Goal: Transaction & Acquisition: Book appointment/travel/reservation

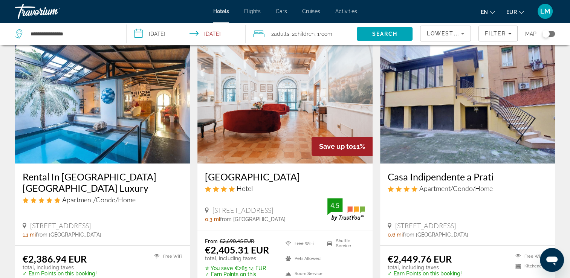
scroll to position [640, 0]
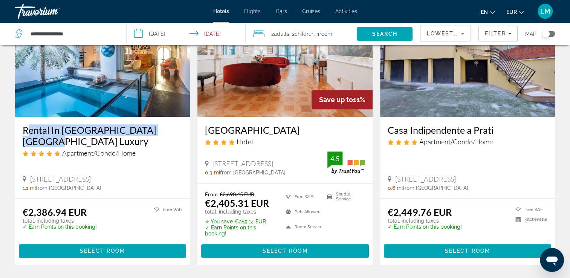
drag, startPoint x: 17, startPoint y: 120, endPoint x: 172, endPoint y: 124, distance: 155.2
click at [172, 124] on div "Rental In [GEOGRAPHIC_DATA] [GEOGRAPHIC_DATA] Luxury Apartment/Condo/Home [STRE…" at bounding box center [102, 157] width 175 height 81
drag, startPoint x: 172, startPoint y: 124, endPoint x: 165, endPoint y: 121, distance: 7.6
copy h3 "Rental In [GEOGRAPHIC_DATA] [GEOGRAPHIC_DATA] Luxury"
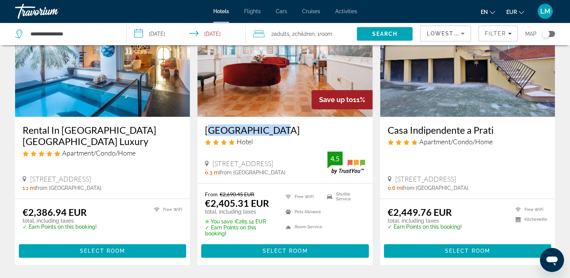
drag, startPoint x: 201, startPoint y: 118, endPoint x: 280, endPoint y: 123, distance: 78.8
click at [280, 123] on div "[GEOGRAPHIC_DATA] Hotel [STREET_ADDRESS] 0.3 mi from [GEOGRAPHIC_DATA] from hot…" at bounding box center [284, 150] width 175 height 66
drag, startPoint x: 280, startPoint y: 123, endPoint x: 263, endPoint y: 121, distance: 17.4
copy h3 "[GEOGRAPHIC_DATA]"
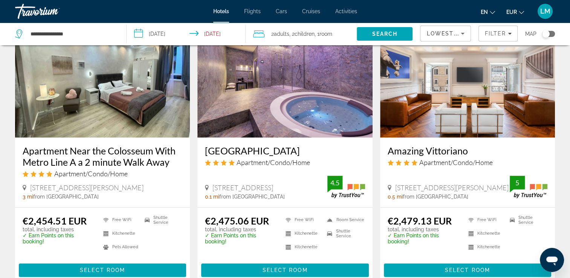
scroll to position [904, 0]
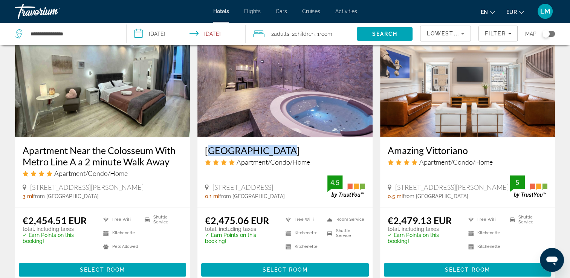
drag, startPoint x: 200, startPoint y: 136, endPoint x: 272, endPoint y: 139, distance: 71.6
click at [272, 139] on div "[GEOGRAPHIC_DATA] Apartment/Condo/Home [STREET_ADDRESS] 0.1 mi from [GEOGRAPHIC…" at bounding box center [284, 172] width 175 height 70
drag, startPoint x: 272, startPoint y: 139, endPoint x: 264, endPoint y: 139, distance: 8.3
copy h3 "[GEOGRAPHIC_DATA]"
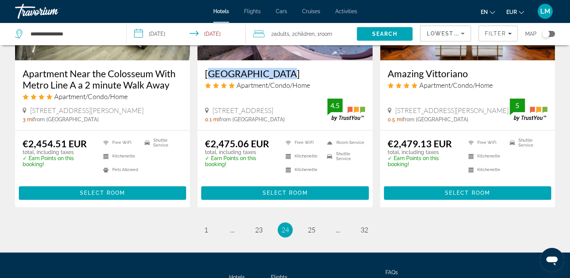
scroll to position [1017, 0]
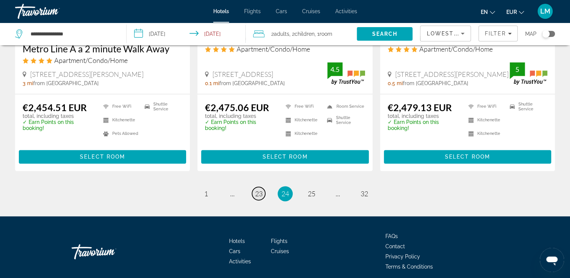
click at [259, 189] on span "23" at bounding box center [259, 193] width 8 height 8
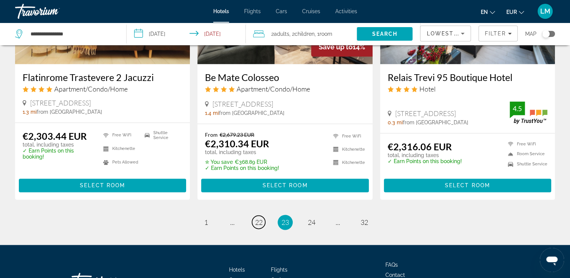
scroll to position [1017, 0]
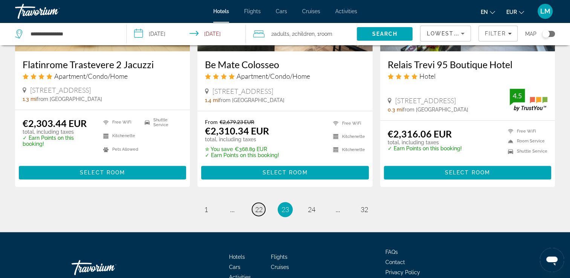
click at [261, 205] on span "22" at bounding box center [259, 209] width 8 height 8
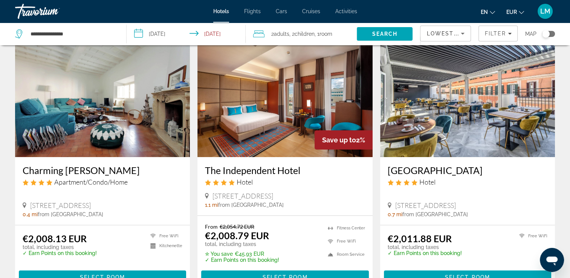
scroll to position [75, 0]
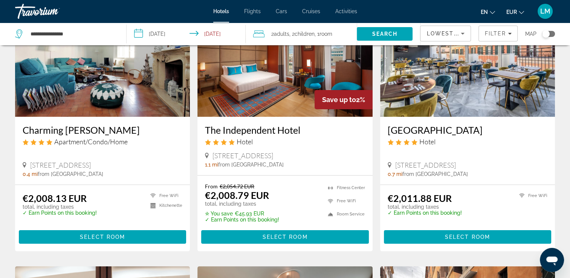
drag, startPoint x: 203, startPoint y: 128, endPoint x: 304, endPoint y: 129, distance: 101.3
click at [304, 129] on div "The Independent Hotel Hotel [GEOGRAPHIC_DATA] 48, [GEOGRAPHIC_DATA] 1.1 mi from…" at bounding box center [284, 146] width 175 height 58
drag, startPoint x: 304, startPoint y: 129, endPoint x: 291, endPoint y: 130, distance: 13.2
copy h3 "The Independent Hotel"
drag, startPoint x: 386, startPoint y: 135, endPoint x: 477, endPoint y: 132, distance: 91.5
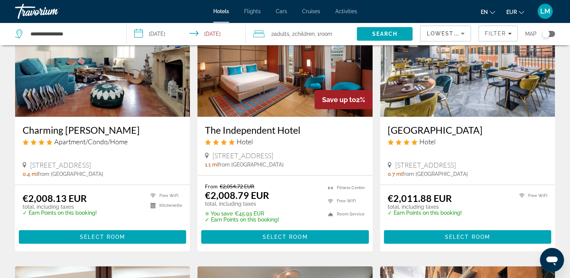
click at [477, 132] on div "[GEOGRAPHIC_DATA] Hotel [STREET_ADDRESS] 0.7 mi from [GEOGRAPHIC_DATA] from hot…" at bounding box center [467, 151] width 175 height 68
copy h3 "[GEOGRAPHIC_DATA]"
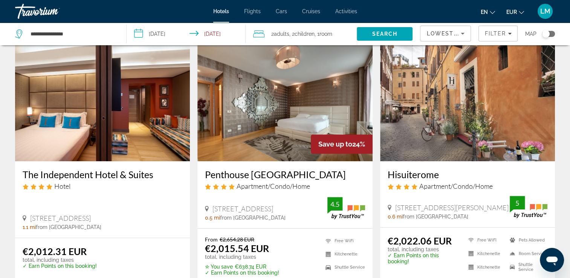
scroll to position [301, 0]
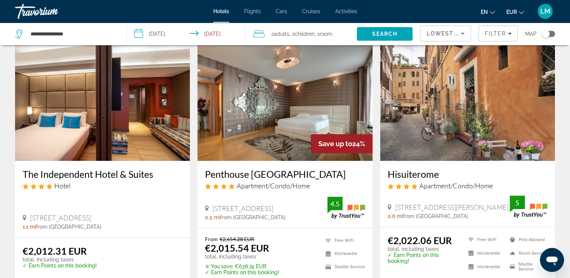
drag, startPoint x: 383, startPoint y: 171, endPoint x: 449, endPoint y: 174, distance: 66.7
click at [449, 174] on div "Hisuiterome Apartment/Condo/Home [STREET_ADDRESS] 0.6 mi from [GEOGRAPHIC_DATA]…" at bounding box center [467, 194] width 175 height 66
drag, startPoint x: 449, startPoint y: 174, endPoint x: 428, endPoint y: 175, distance: 21.5
copy h3 "Hisuiterome"
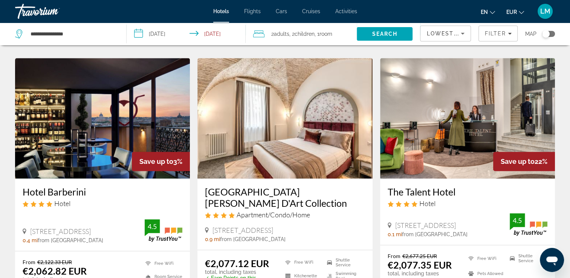
scroll to position [602, 0]
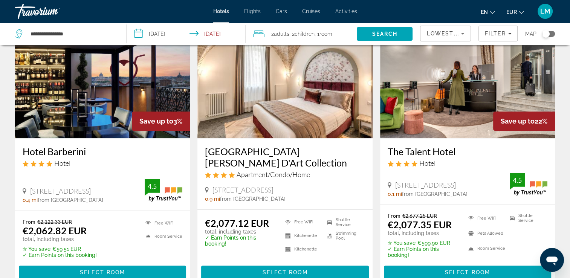
drag, startPoint x: 32, startPoint y: 150, endPoint x: 88, endPoint y: 152, distance: 56.9
click at [88, 152] on div "Hotel Barberini Hotel [GEOGRAPHIC_DATA], [GEOGRAPHIC_DATA] 0.4 mi from [GEOGRAP…" at bounding box center [102, 174] width 175 height 72
drag, startPoint x: 88, startPoint y: 152, endPoint x: 80, endPoint y: 151, distance: 8.7
copy h3 "Hotel Barberini"
drag, startPoint x: 383, startPoint y: 151, endPoint x: 483, endPoint y: 151, distance: 100.9
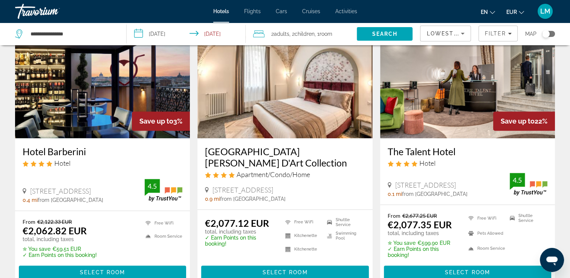
click at [483, 151] on div "The Talent Hotel Hotel [STREET_ADDRESS] 0.1 mi from [GEOGRAPHIC_DATA] from hote…" at bounding box center [467, 171] width 175 height 66
drag, startPoint x: 483, startPoint y: 151, endPoint x: 447, endPoint y: 151, distance: 36.9
copy h3 "The Talent Hotel"
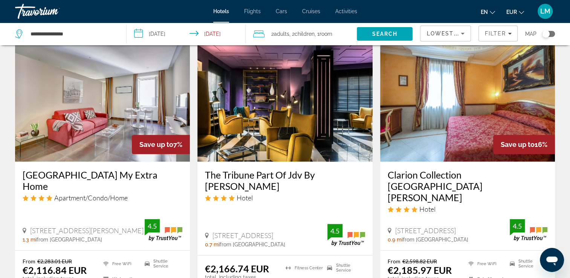
scroll to position [866, 0]
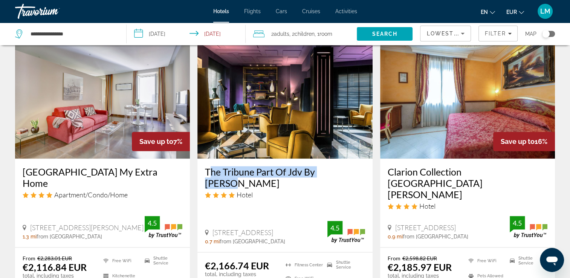
drag, startPoint x: 201, startPoint y: 172, endPoint x: 346, endPoint y: 172, distance: 145.0
click at [346, 172] on div "The Tribune Part Of Jdv By [PERSON_NAME] Hotel [STREET_ADDRESS] 0.7 mi from [GE…" at bounding box center [284, 205] width 175 height 93
drag, startPoint x: 346, startPoint y: 172, endPoint x: 330, endPoint y: 172, distance: 16.2
copy h3 "The Tribune Part Of Jdv By [PERSON_NAME]"
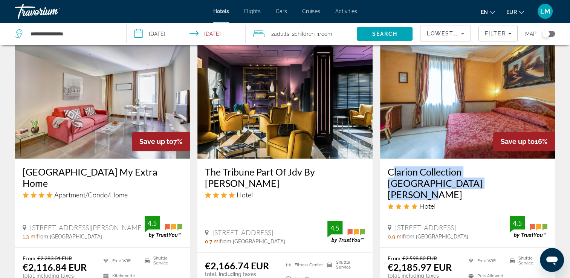
drag, startPoint x: 384, startPoint y: 169, endPoint x: 452, endPoint y: 186, distance: 69.9
click at [452, 186] on div "Clarion Collection [GEOGRAPHIC_DATA] [PERSON_NAME] Hotel [STREET_ADDRESS] 0.9 m…" at bounding box center [467, 203] width 175 height 88
drag, startPoint x: 452, startPoint y: 186, endPoint x: 407, endPoint y: 177, distance: 46.2
copy h3 "Clarion Collection [GEOGRAPHIC_DATA] [PERSON_NAME]"
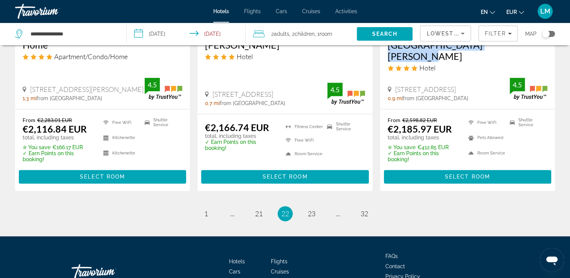
scroll to position [1017, 0]
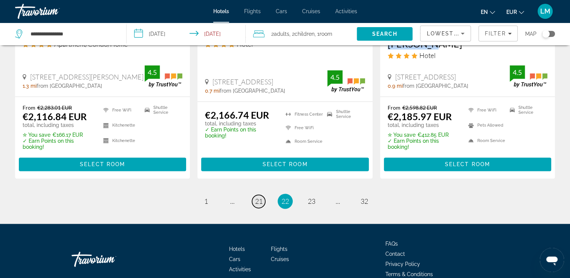
click at [259, 197] on span "21" at bounding box center [259, 201] width 8 height 8
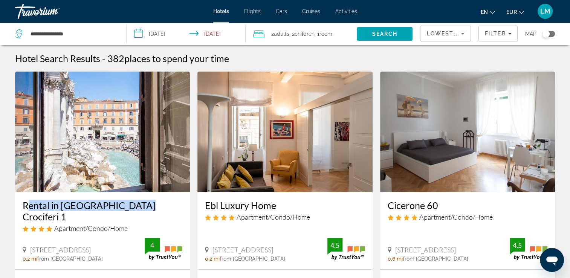
drag, startPoint x: 20, startPoint y: 204, endPoint x: 132, endPoint y: 207, distance: 111.5
click at [132, 207] on div "Rental in [GEOGRAPHIC_DATA] Crociferi 1 Apartment/Condo/Home [GEOGRAPHIC_DATA] …" at bounding box center [102, 230] width 175 height 77
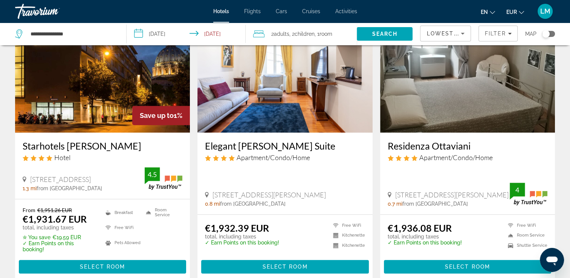
scroll to position [301, 0]
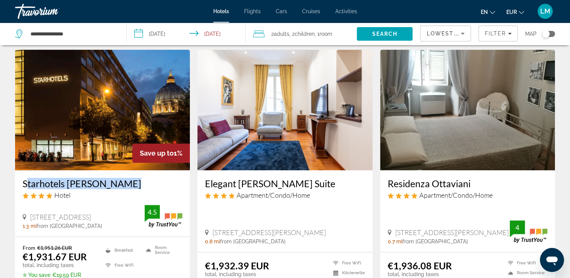
drag, startPoint x: 20, startPoint y: 174, endPoint x: 120, endPoint y: 171, distance: 100.6
click at [120, 171] on div "Starhotels [PERSON_NAME] Hotel [STREET_ADDRESS] 1.3 mi from [GEOGRAPHIC_DATA] f…" at bounding box center [102, 203] width 175 height 66
drag, startPoint x: 120, startPoint y: 171, endPoint x: 114, endPoint y: 173, distance: 6.7
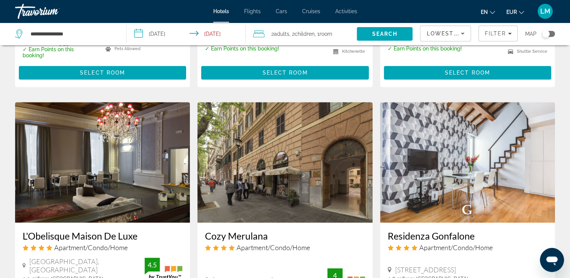
scroll to position [565, 0]
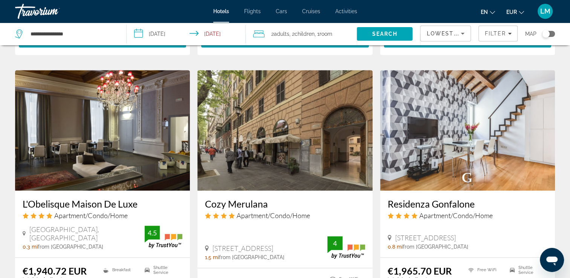
drag, startPoint x: 201, startPoint y: 189, endPoint x: 268, endPoint y: 192, distance: 67.5
click at [268, 192] on div "Cozy Merulana Apartment/Condo/Home [STREET_ADDRESS], [GEOGRAPHIC_DATA] 1.5 mi f…" at bounding box center [284, 229] width 175 height 77
drag, startPoint x: 268, startPoint y: 192, endPoint x: 262, endPoint y: 189, distance: 6.6
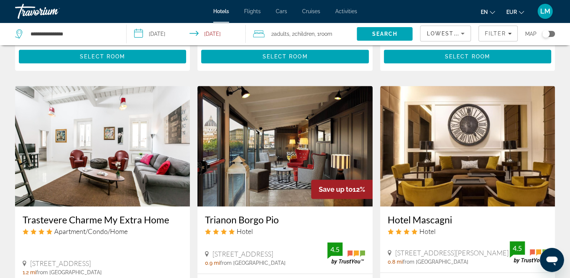
scroll to position [866, 0]
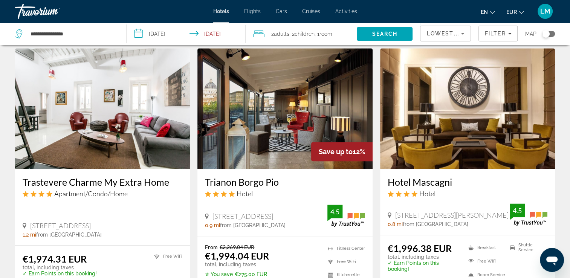
drag, startPoint x: 202, startPoint y: 163, endPoint x: 279, endPoint y: 164, distance: 76.4
click at [279, 169] on div "Trianon Borgo Pio Hotel [STREET_ADDRESS] 0.9 mi from [GEOGRAPHIC_DATA] from hot…" at bounding box center [284, 202] width 175 height 67
drag, startPoint x: 279, startPoint y: 164, endPoint x: 263, endPoint y: 166, distance: 15.7
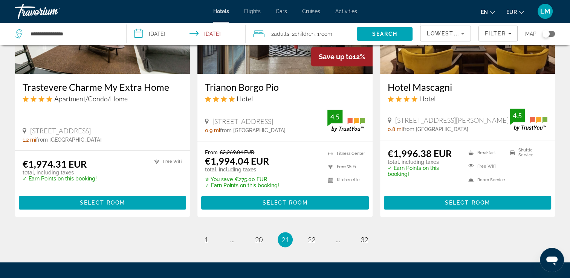
scroll to position [907, 0]
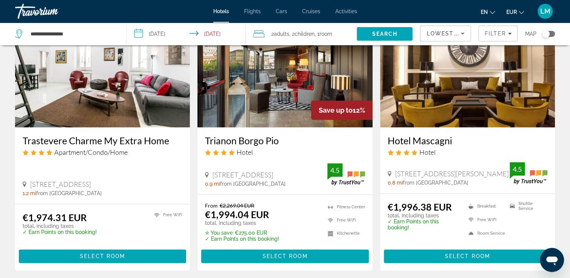
drag, startPoint x: 428, startPoint y: 122, endPoint x: 453, endPoint y: 124, distance: 25.7
click at [453, 127] on div "Hotel Mascagni Hotel [STREET_ADDRESS][PERSON_NAME] 0.8 mi from [GEOGRAPHIC_DATA…" at bounding box center [467, 160] width 175 height 66
drag, startPoint x: 453, startPoint y: 124, endPoint x: 443, endPoint y: 125, distance: 10.6
